Goal: Information Seeking & Learning: Find specific fact

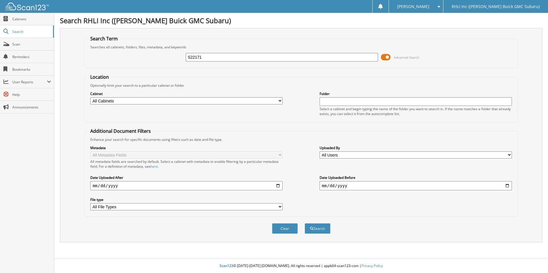
type input "S22171"
click at [304, 223] on button "Search" at bounding box center [317, 228] width 26 height 11
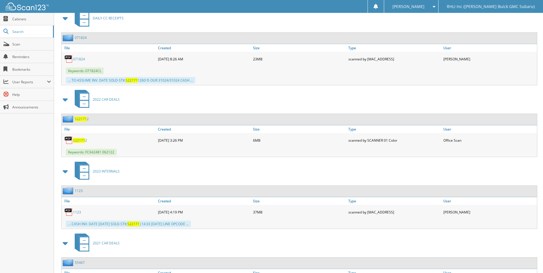
scroll to position [603, 0]
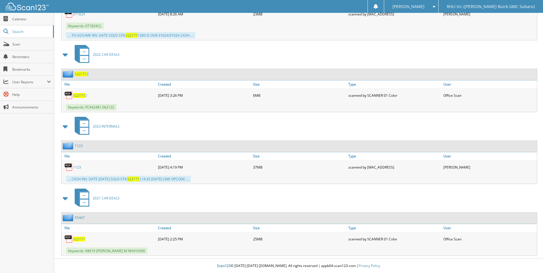
drag, startPoint x: 79, startPoint y: 238, endPoint x: 85, endPoint y: 239, distance: 6.3
click at [79, 238] on span "S22171" at bounding box center [79, 239] width 12 height 5
click at [101, 198] on span "2021 CAR DEALS" at bounding box center [106, 198] width 27 height 5
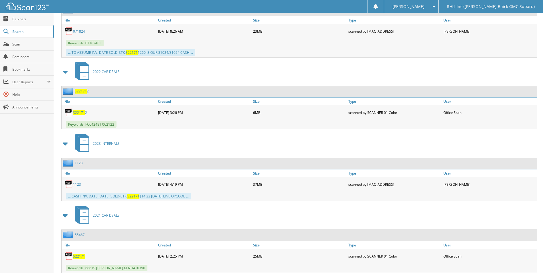
scroll to position [603, 0]
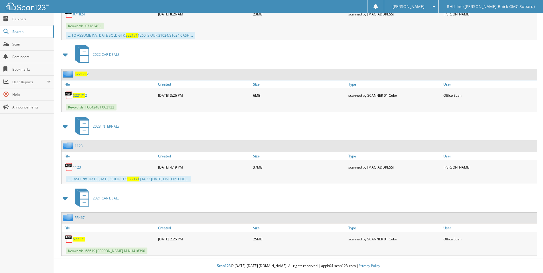
click at [78, 218] on link "55467" at bounding box center [80, 217] width 10 height 5
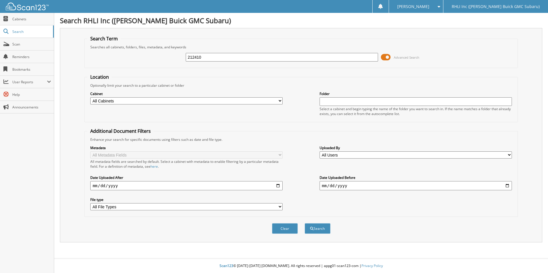
type input "212410"
click at [304, 223] on button "Search" at bounding box center [317, 228] width 26 height 11
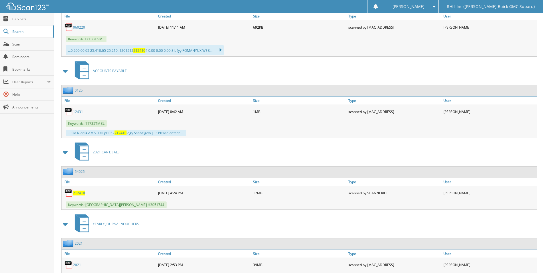
scroll to position [544, 0]
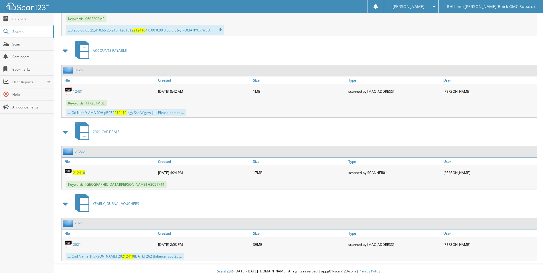
click at [76, 172] on span "212410" at bounding box center [79, 172] width 12 height 5
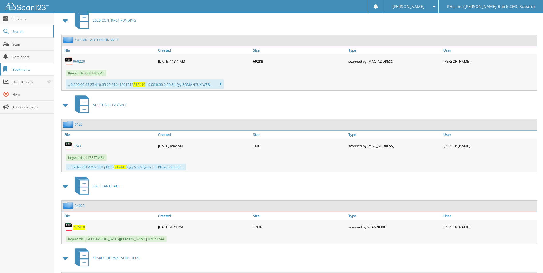
scroll to position [393, 0]
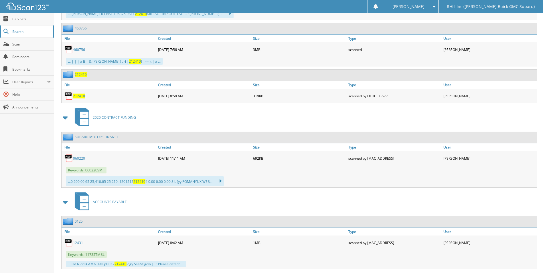
click at [25, 31] on span "Search" at bounding box center [31, 31] width 38 height 5
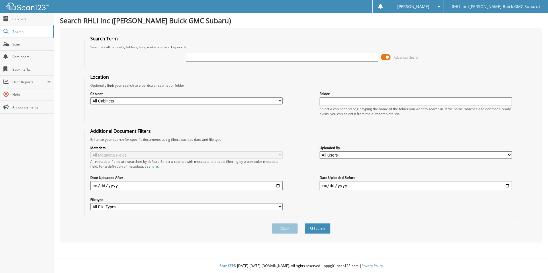
click at [252, 56] on input "text" at bounding box center [282, 57] width 192 height 9
type input "2122581"
click at [304, 223] on button "Search" at bounding box center [317, 228] width 26 height 11
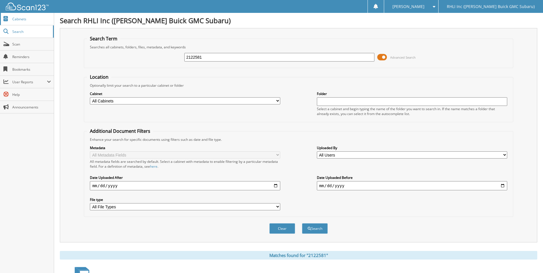
click at [20, 17] on span "Cabinets" at bounding box center [31, 19] width 39 height 5
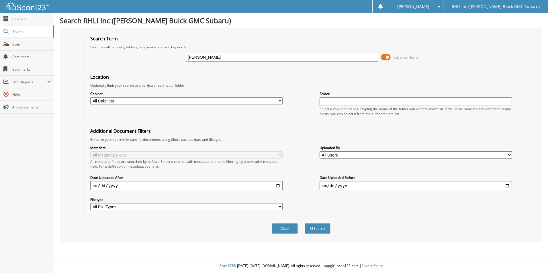
type input "[PERSON_NAME]"
click at [304, 223] on button "Search" at bounding box center [317, 228] width 26 height 11
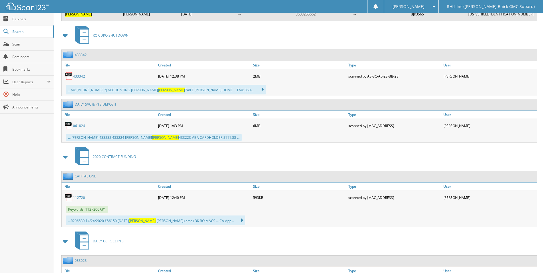
scroll to position [2148, 0]
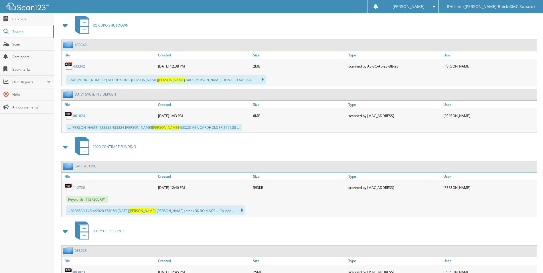
click at [79, 185] on link "112720" at bounding box center [79, 187] width 12 height 5
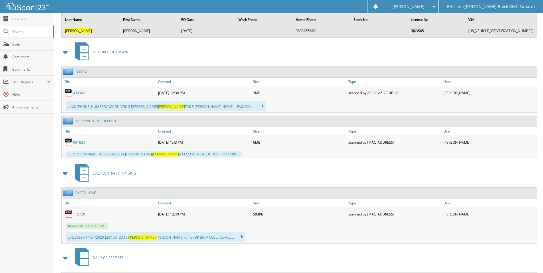
scroll to position [2099, 0]
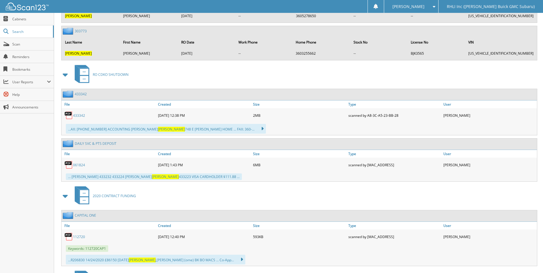
drag, startPoint x: 75, startPoint y: 232, endPoint x: 89, endPoint y: 231, distance: 14.0
click at [76, 235] on link "112720" at bounding box center [79, 237] width 12 height 5
click at [23, 32] on span "Search" at bounding box center [31, 31] width 38 height 5
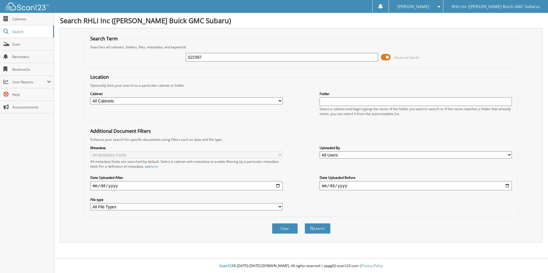
type input "S21587"
click at [304, 223] on button "Search" at bounding box center [317, 228] width 26 height 11
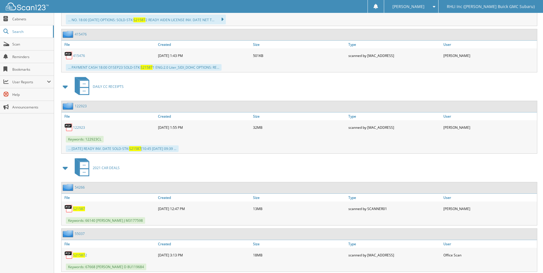
scroll to position [458, 0]
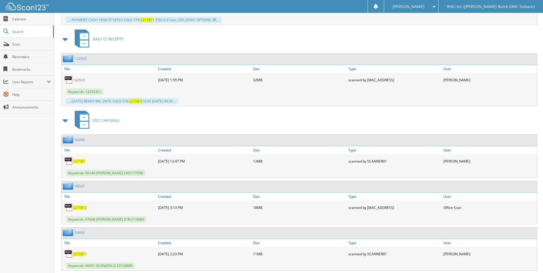
click at [77, 161] on span "S21587" at bounding box center [79, 161] width 12 height 5
